Goal: Task Accomplishment & Management: Complete application form

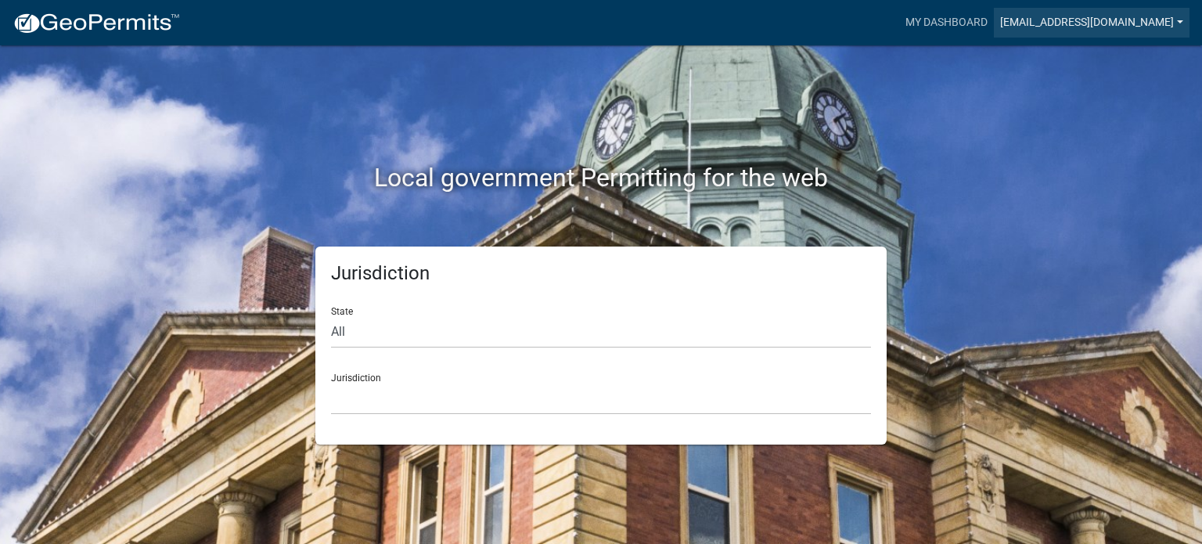
click at [1132, 14] on link "[EMAIL_ADDRESS][DOMAIN_NAME]" at bounding box center [1092, 23] width 196 height 30
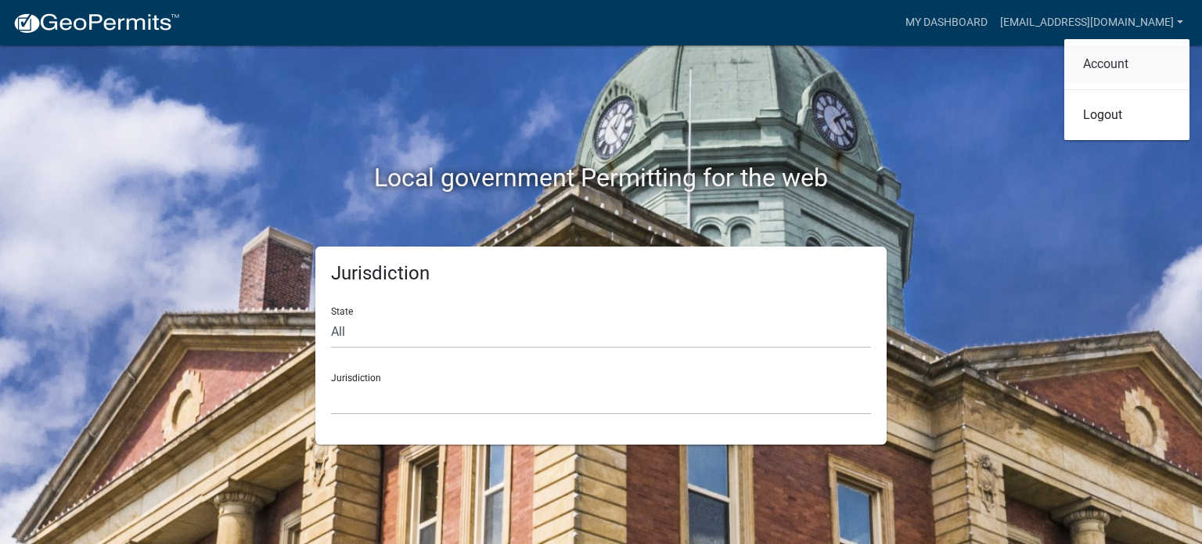
click at [1117, 68] on link "Account" at bounding box center [1126, 64] width 125 height 38
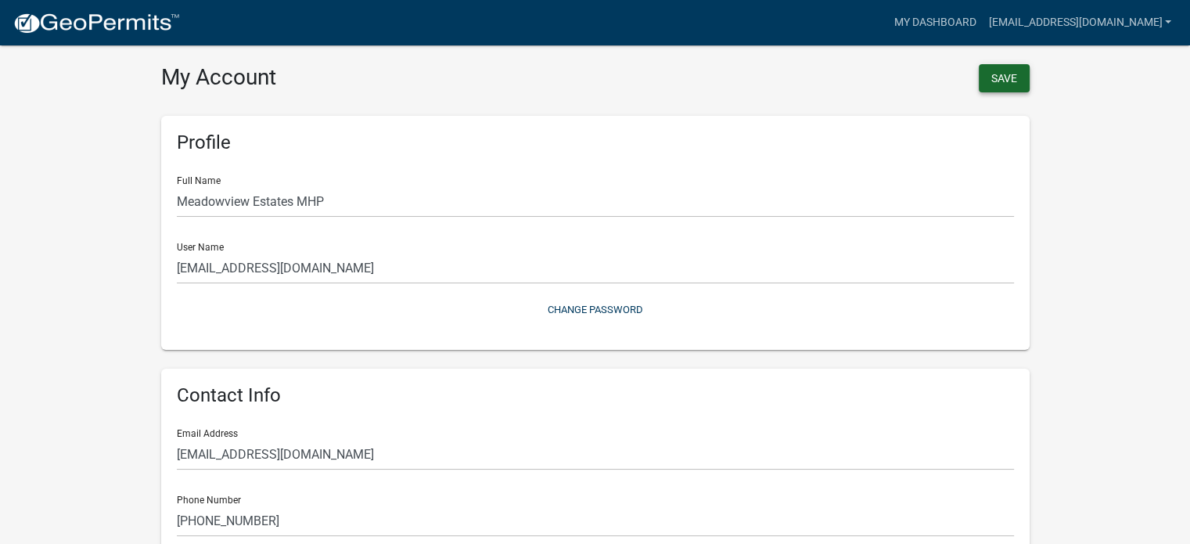
click at [1005, 80] on button "Save" at bounding box center [1004, 78] width 51 height 28
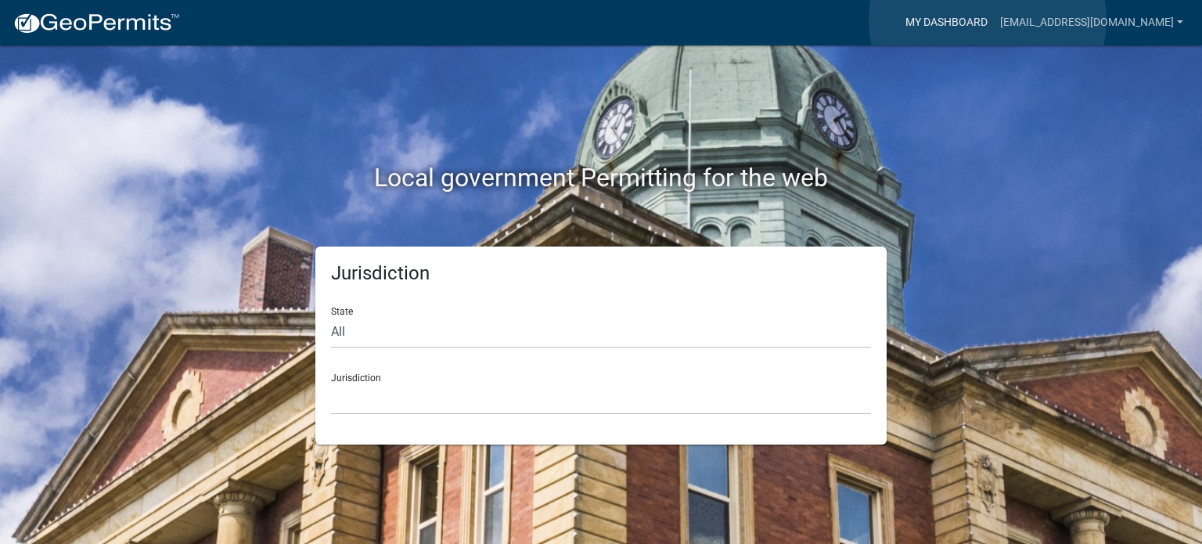
click at [987, 20] on link "My Dashboard" at bounding box center [946, 23] width 95 height 30
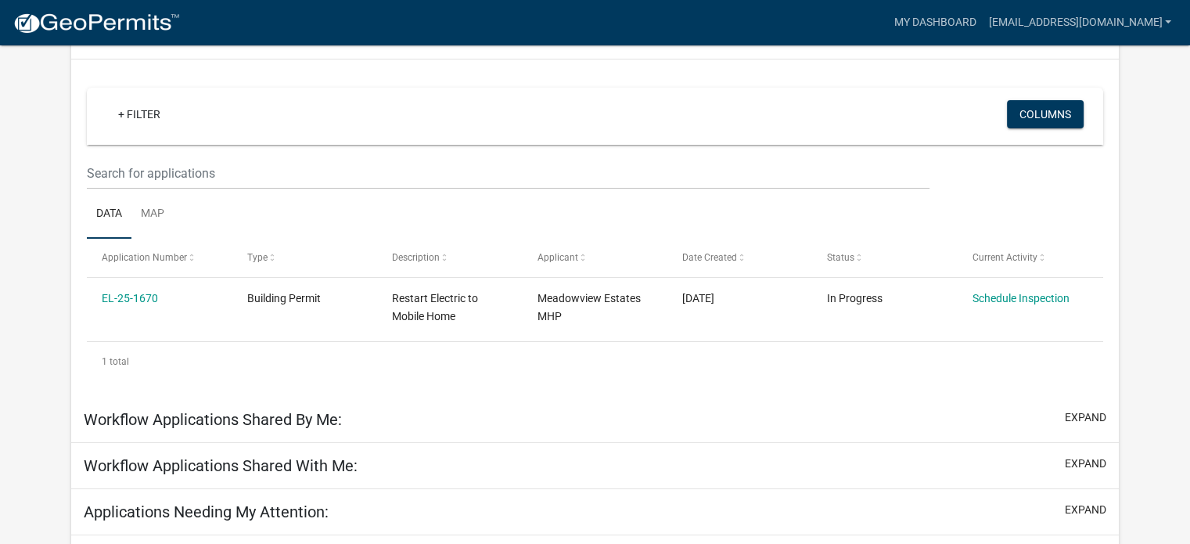
scroll to position [156, 0]
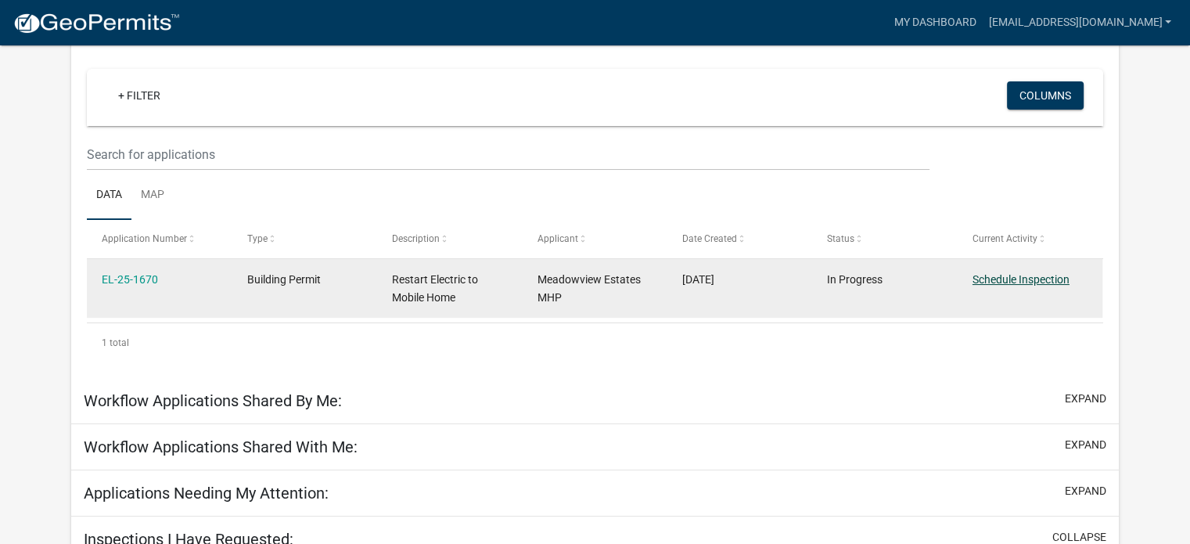
click at [1006, 281] on link "Schedule Inspection" at bounding box center [1021, 279] width 97 height 13
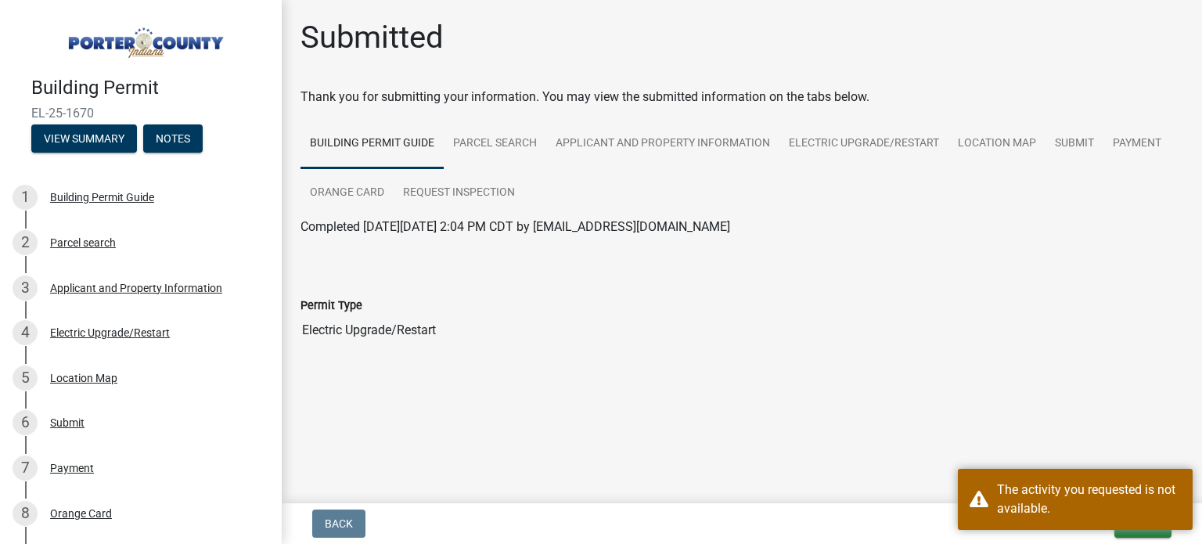
click at [770, 386] on div "Submitted Thank you for submitting your information. You may view the submitted…" at bounding box center [742, 205] width 906 height 372
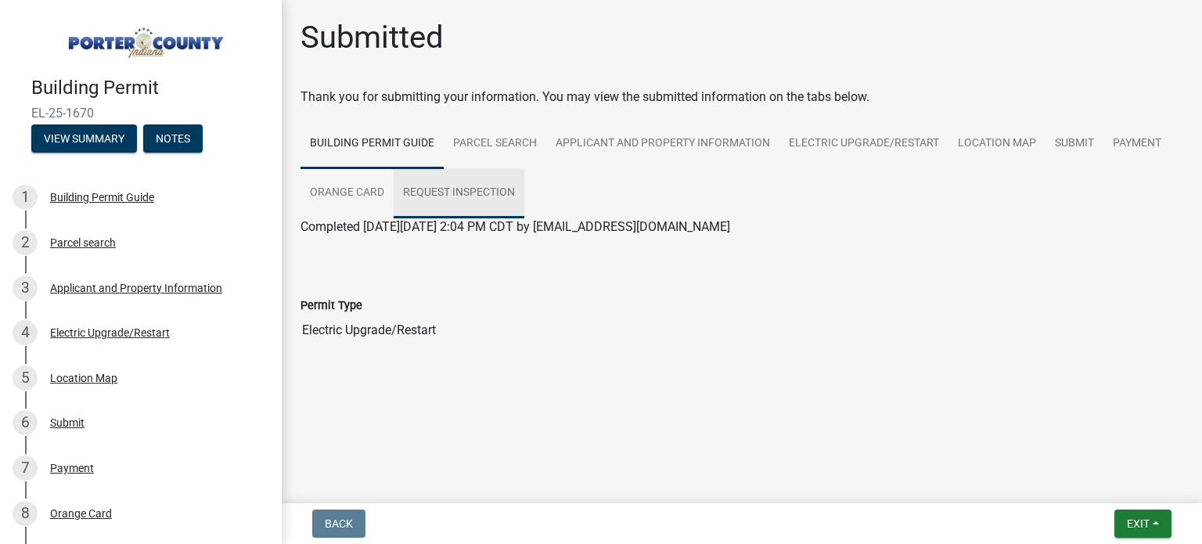
click at [438, 193] on link "Request Inspection" at bounding box center [459, 193] width 131 height 50
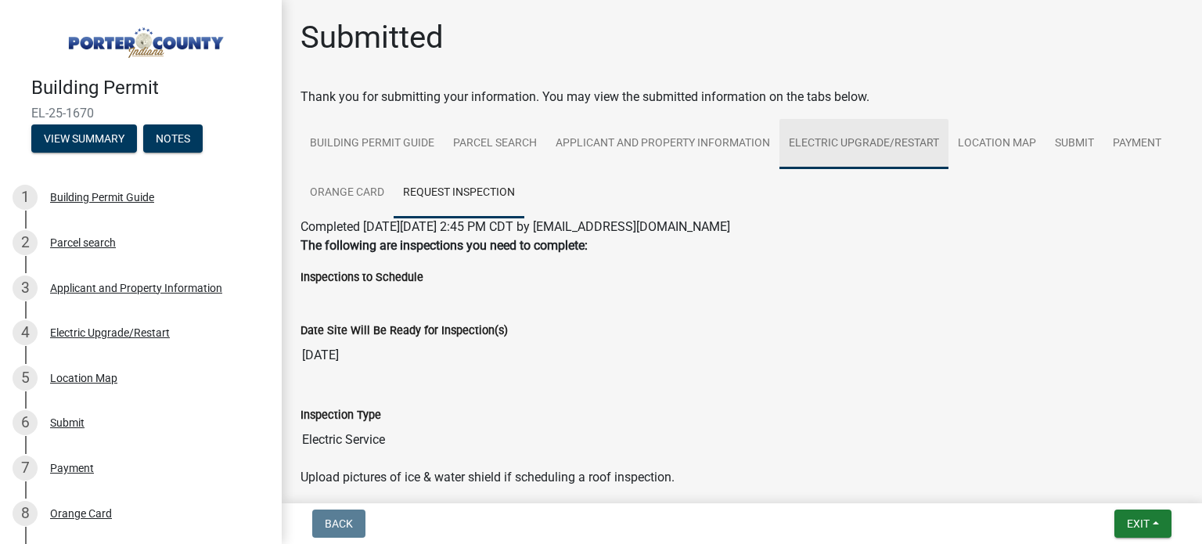
click at [898, 143] on link "Electric Upgrade/Restart" at bounding box center [863, 144] width 169 height 50
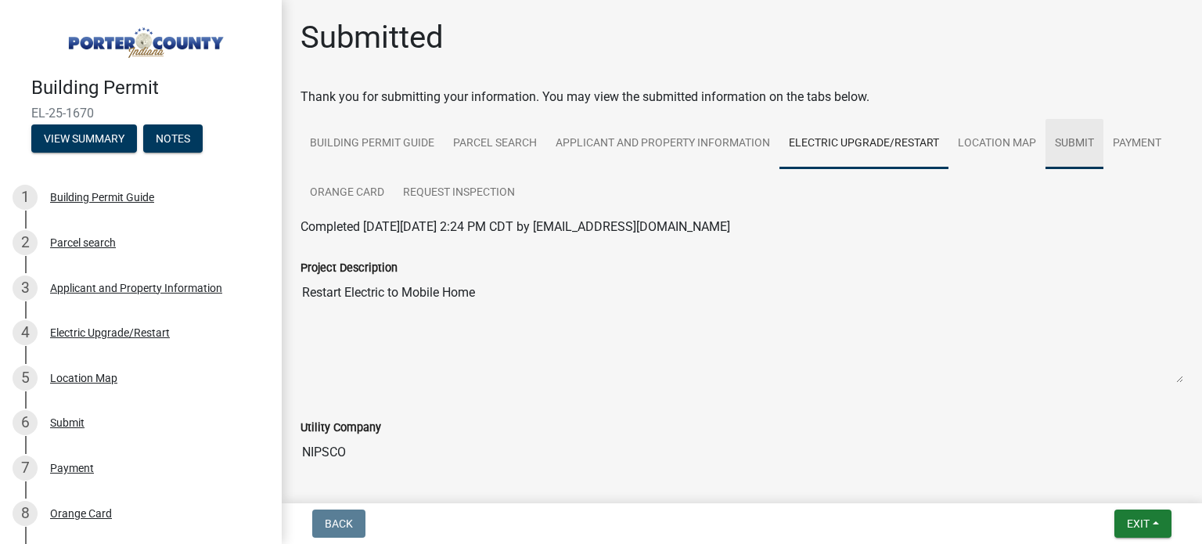
click at [1071, 142] on link "Submit" at bounding box center [1074, 144] width 58 height 50
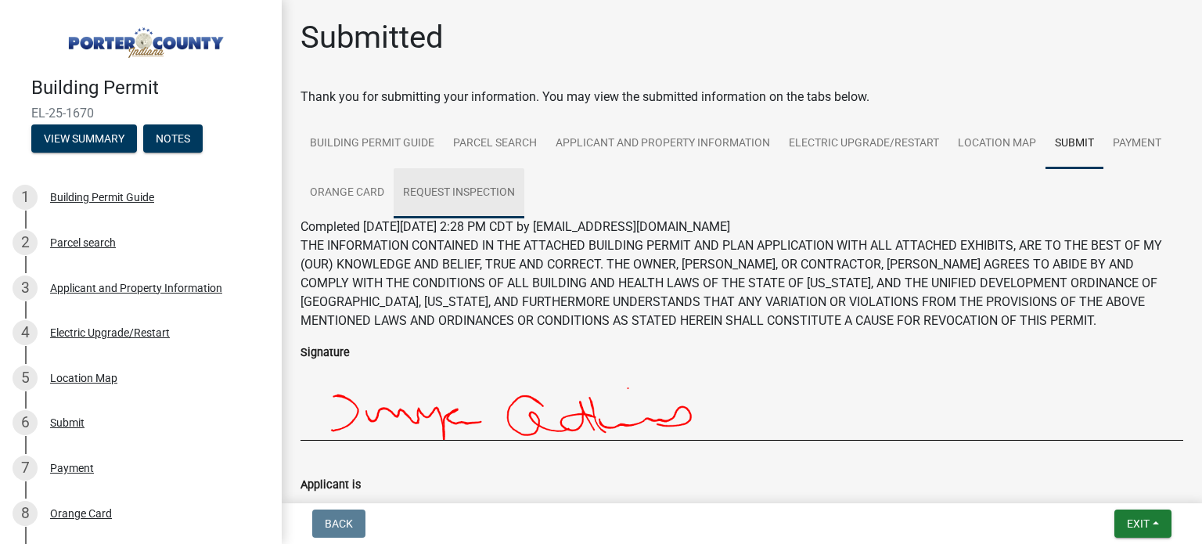
click at [475, 201] on link "Request Inspection" at bounding box center [459, 193] width 131 height 50
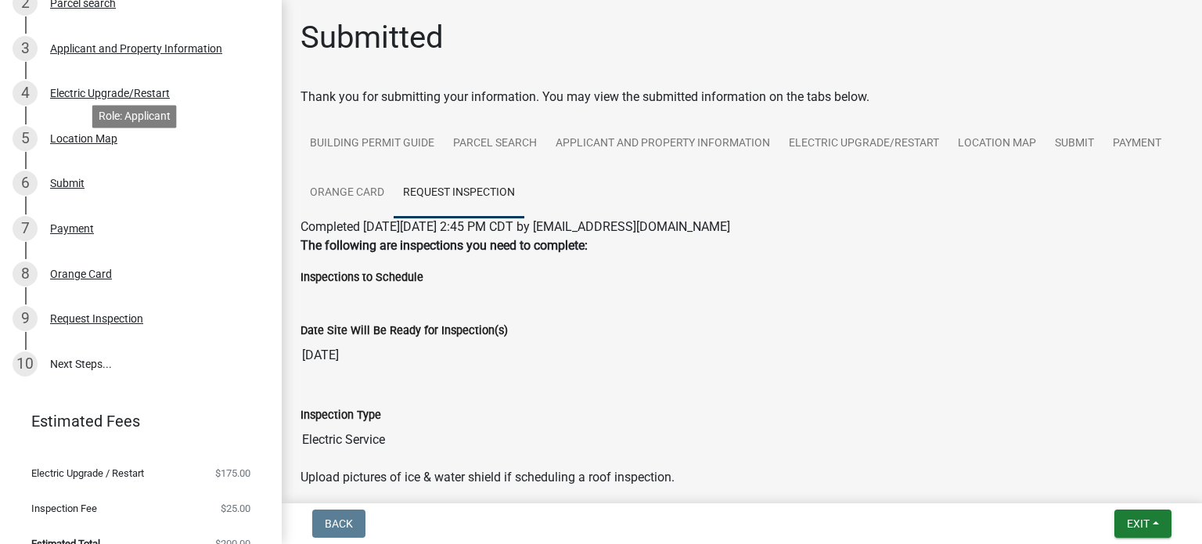
scroll to position [260, 0]
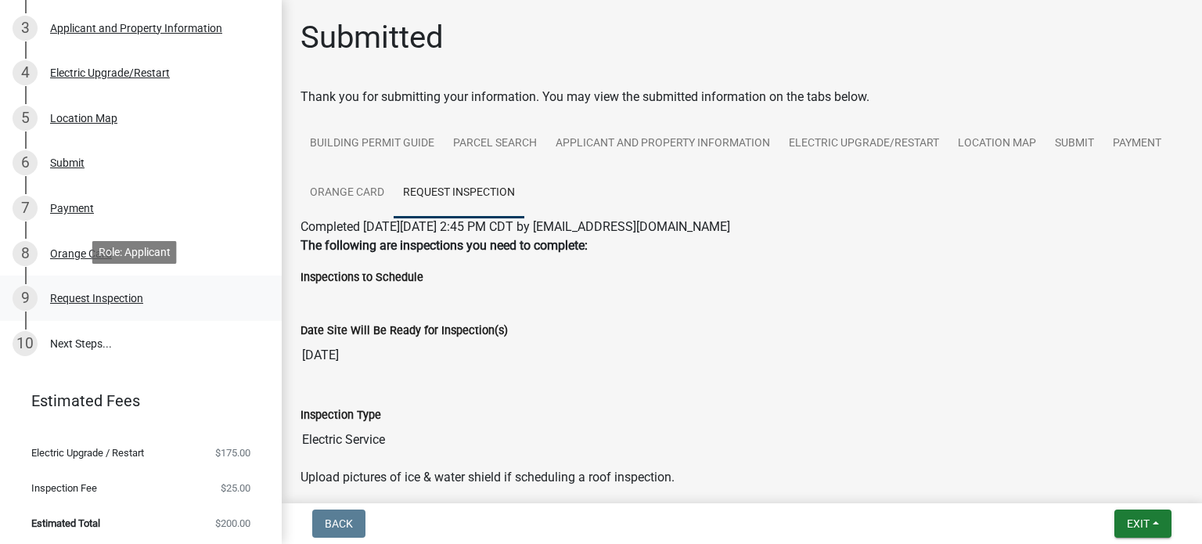
click at [79, 293] on div "Request Inspection" at bounding box center [96, 298] width 93 height 11
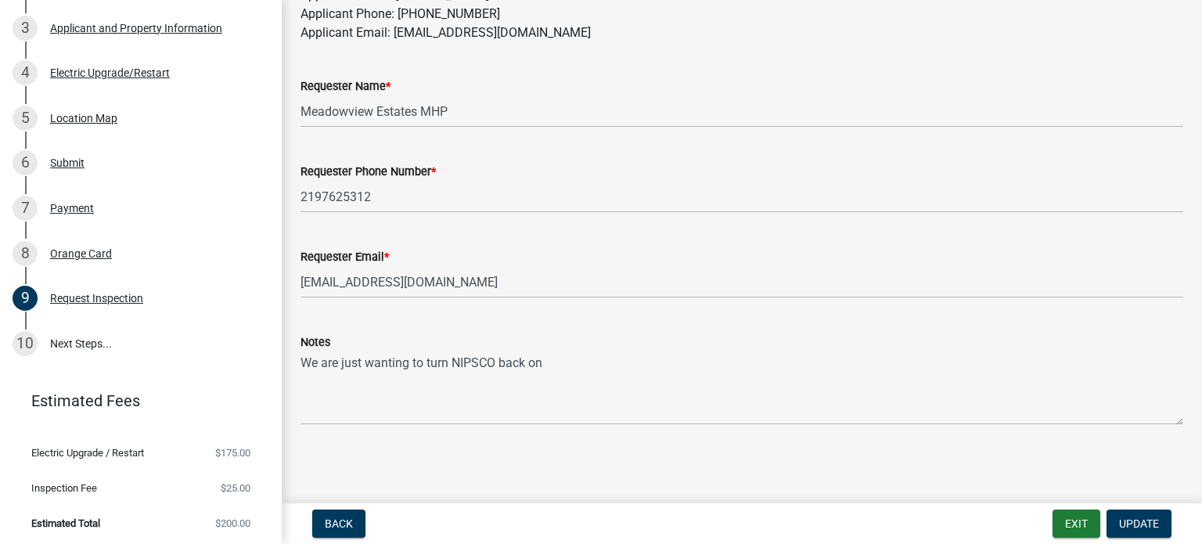
scroll to position [976, 0]
click at [1142, 525] on span "Update" at bounding box center [1139, 523] width 40 height 13
